Goal: Find contact information: Find contact information

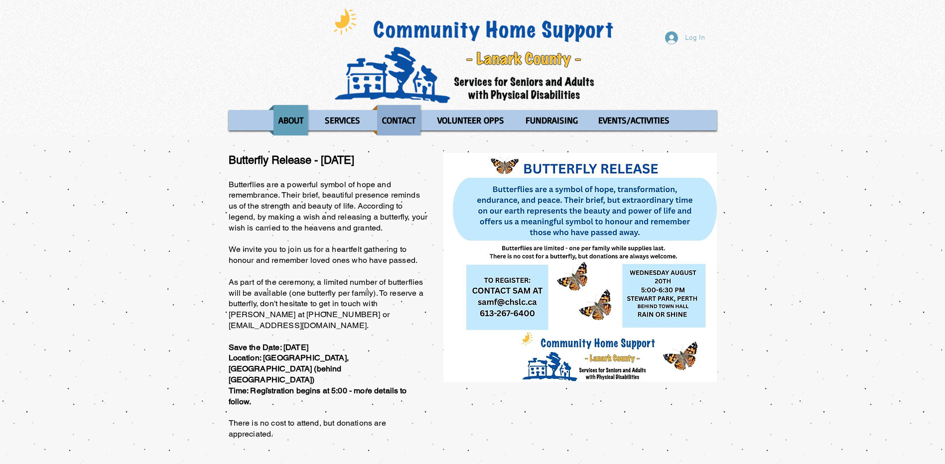
click at [390, 128] on p "CONTACT" at bounding box center [399, 120] width 42 height 30
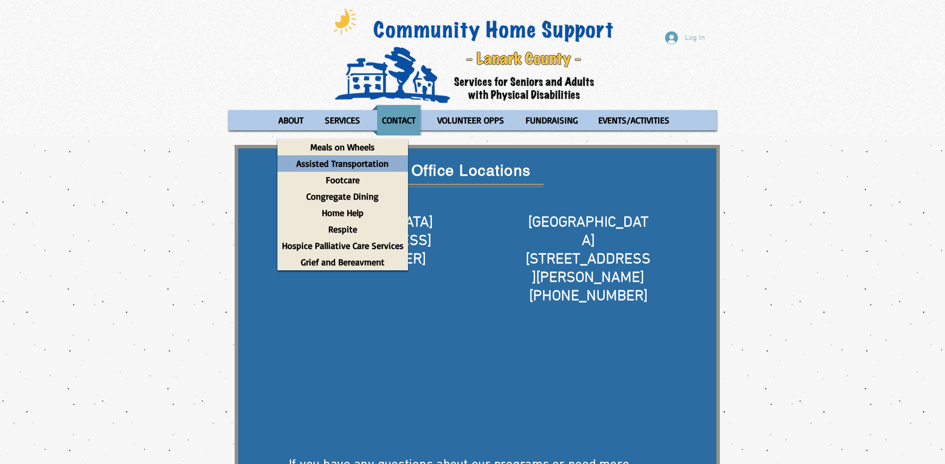
click at [349, 163] on p "Assisted Transportation" at bounding box center [342, 163] width 101 height 16
